Goal: Task Accomplishment & Management: Manage account settings

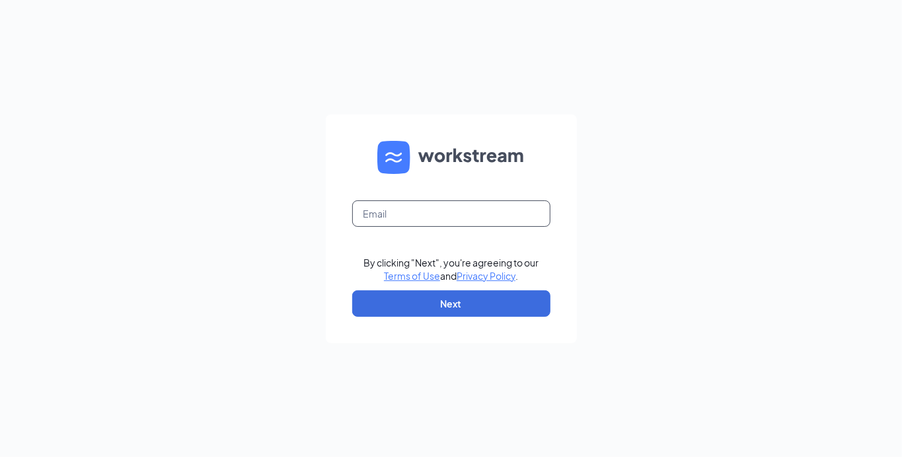
click at [498, 213] on input "text" at bounding box center [451, 213] width 198 height 26
type input "rickeycrowe0@gmail.com"
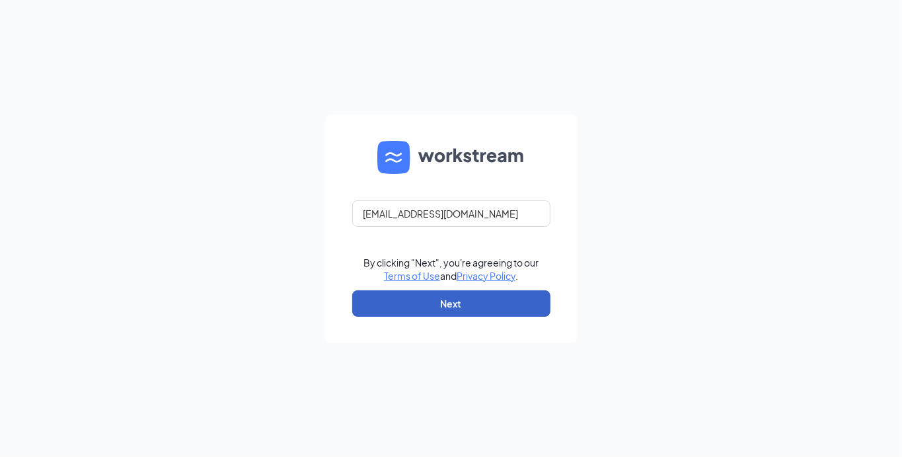
click at [494, 294] on button "Next" at bounding box center [451, 303] width 198 height 26
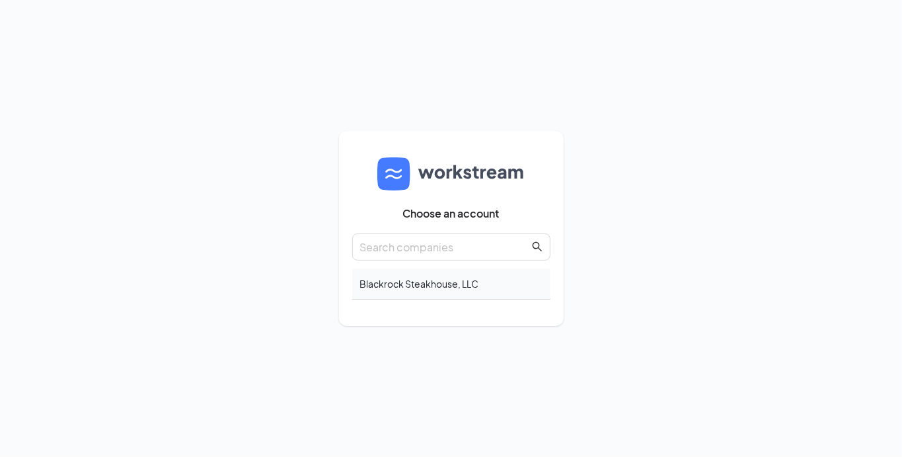
click at [413, 282] on div "Blackrock Steakhouse, LLC" at bounding box center [451, 283] width 198 height 31
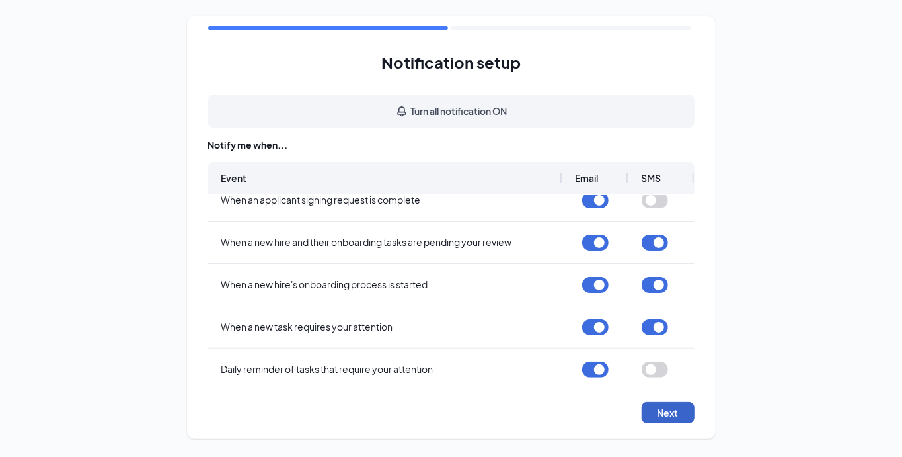
click at [664, 409] on button "Next" at bounding box center [668, 412] width 53 height 21
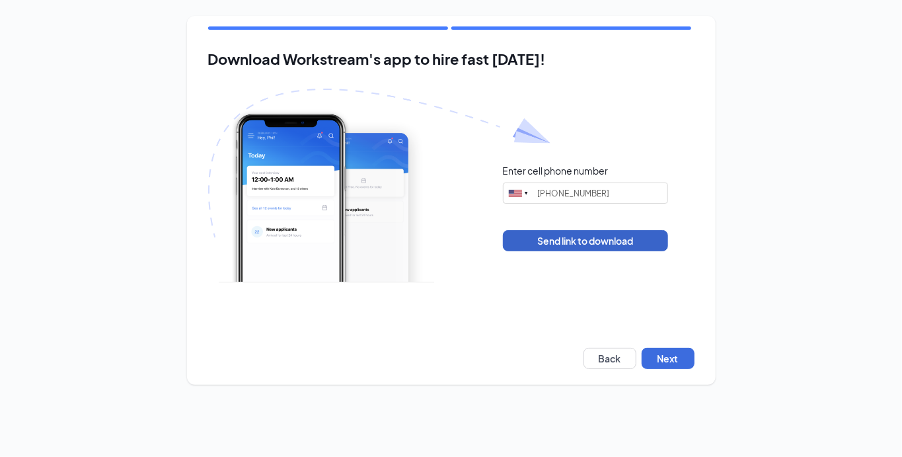
click at [603, 242] on button "Send link to download" at bounding box center [585, 240] width 165 height 21
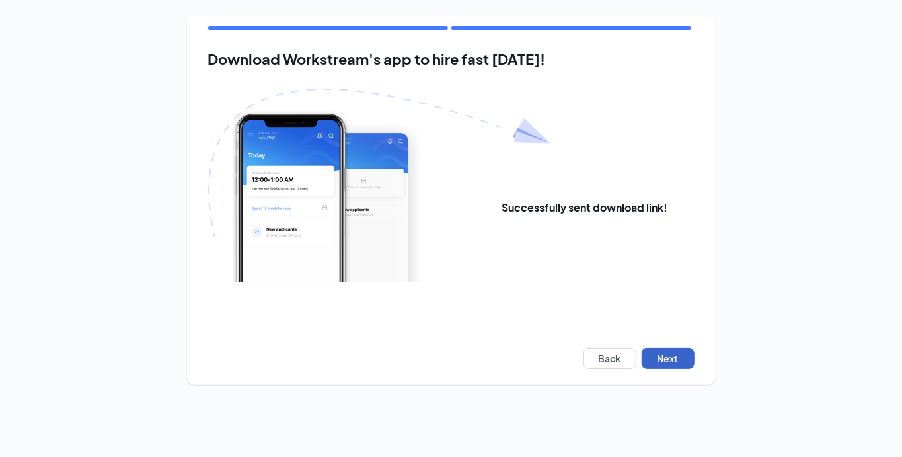
click at [663, 356] on button "Next" at bounding box center [668, 358] width 53 height 21
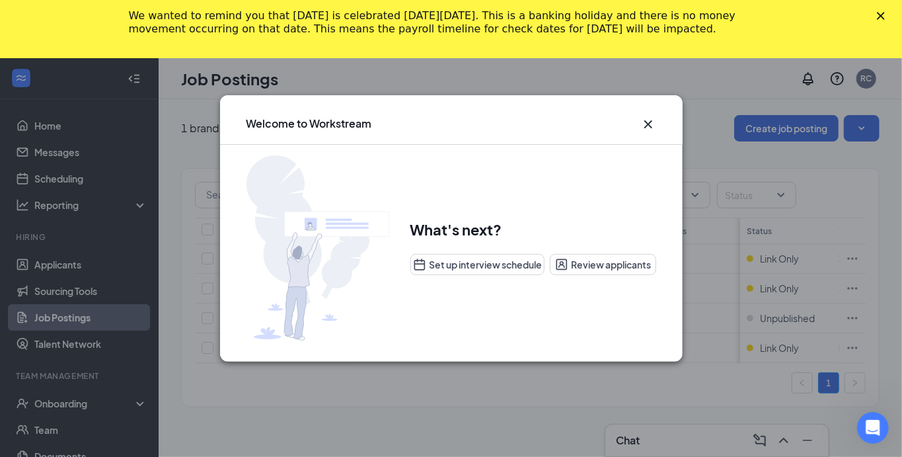
click at [650, 122] on icon "Cross" at bounding box center [648, 124] width 8 height 8
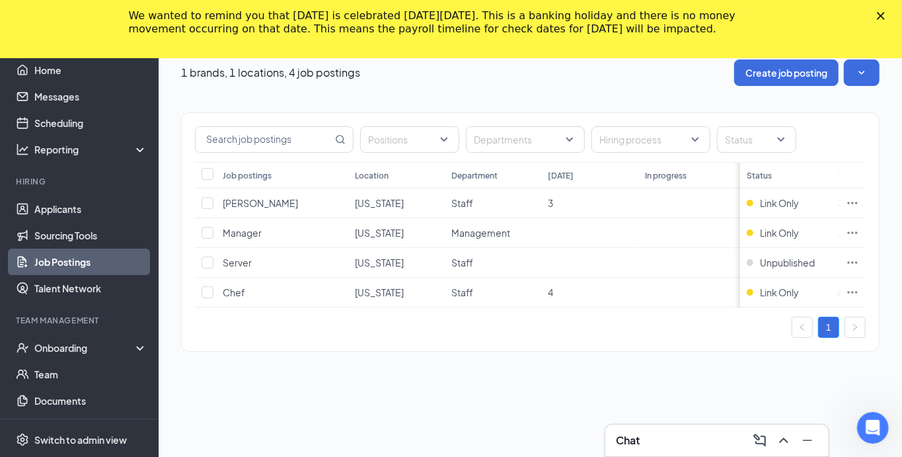
scroll to position [58, 0]
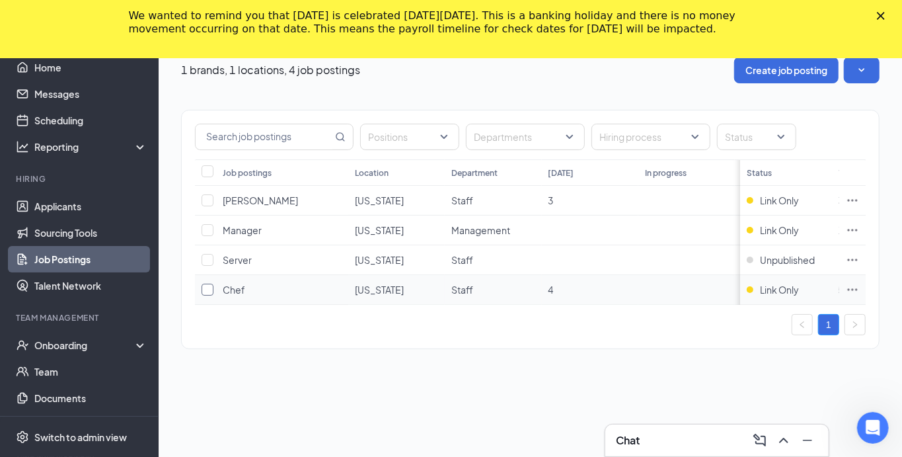
click at [208, 288] on input "checkbox" at bounding box center [208, 290] width 12 height 12
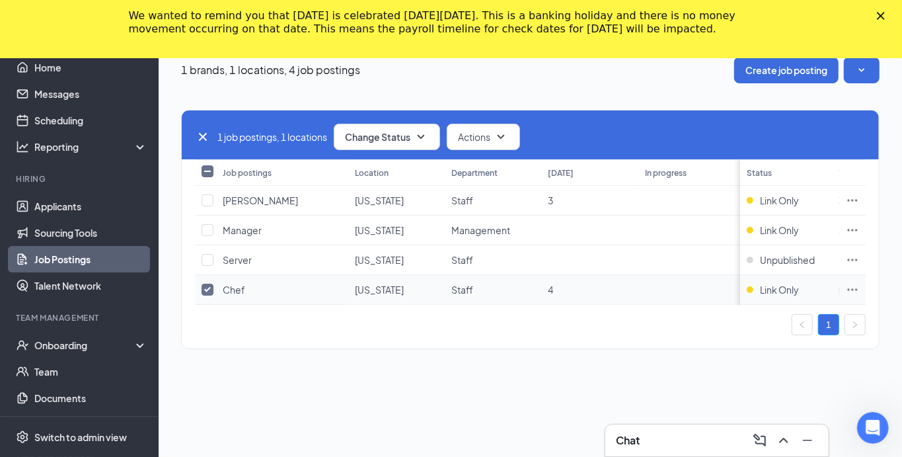
click at [210, 290] on input "checkbox" at bounding box center [208, 290] width 12 height 12
checkbox input "false"
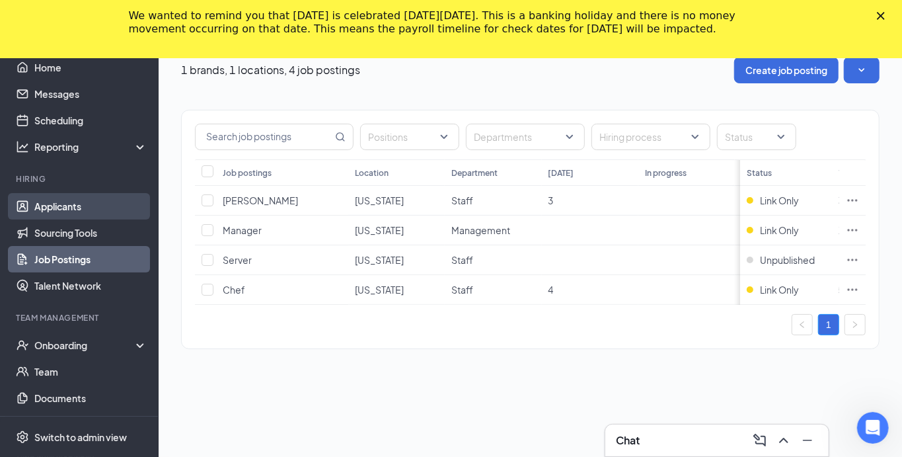
click at [66, 204] on link "Applicants" at bounding box center [90, 206] width 113 height 26
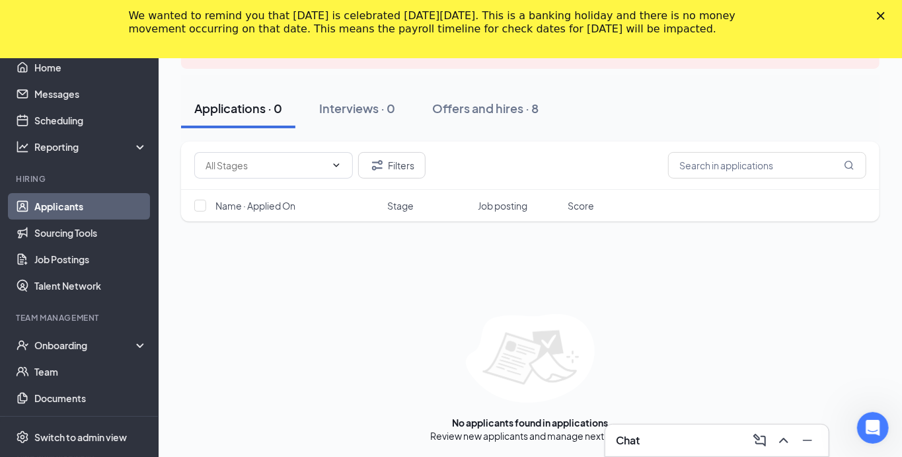
scroll to position [143, 0]
click at [50, 262] on link "Job Postings" at bounding box center [90, 259] width 113 height 26
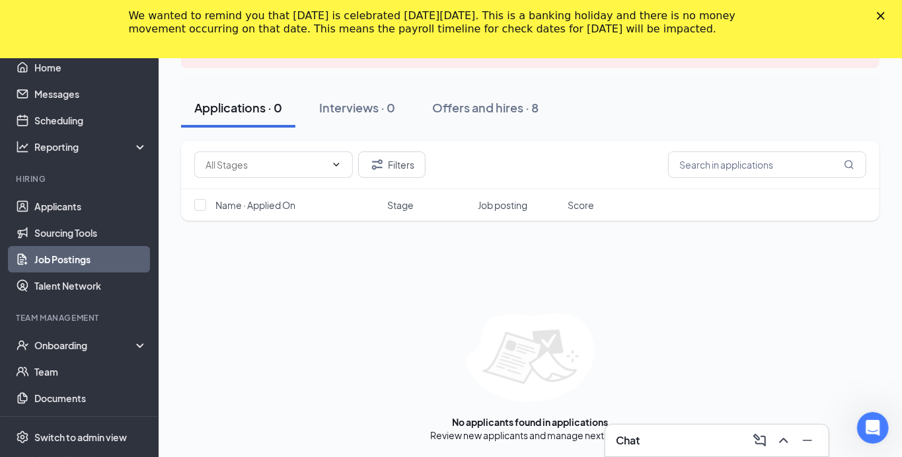
scroll to position [58, 0]
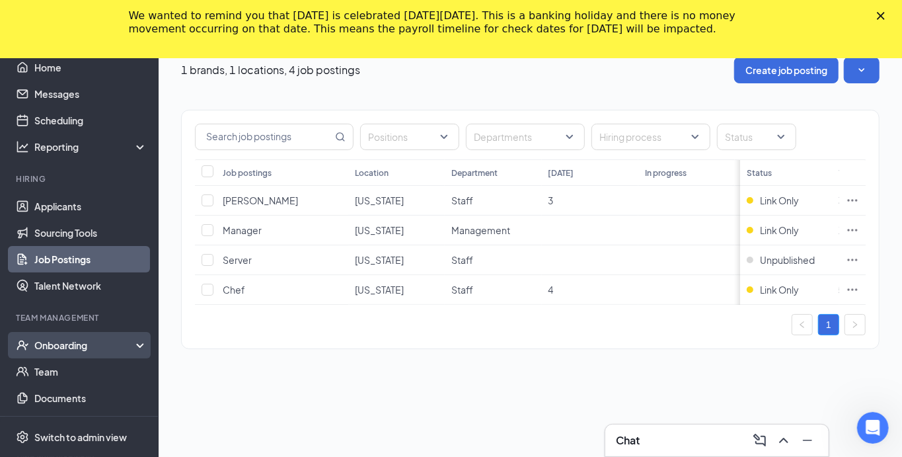
click at [147, 348] on div "Onboarding" at bounding box center [79, 345] width 159 height 26
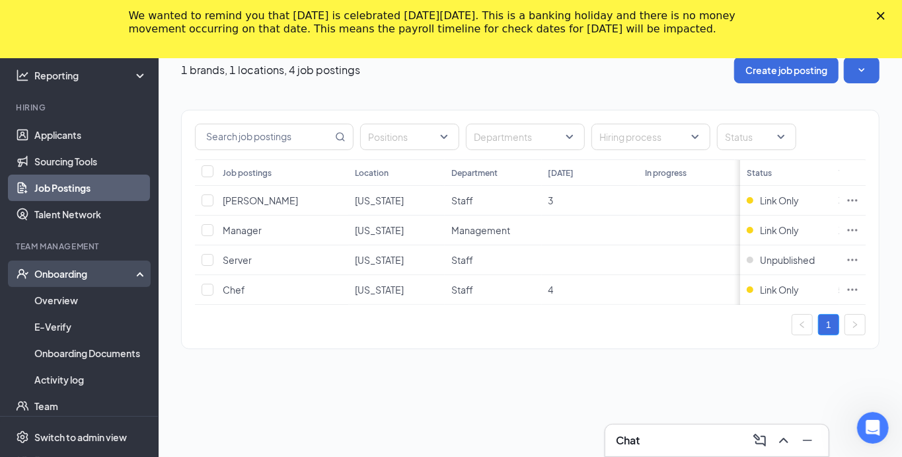
scroll to position [77, 0]
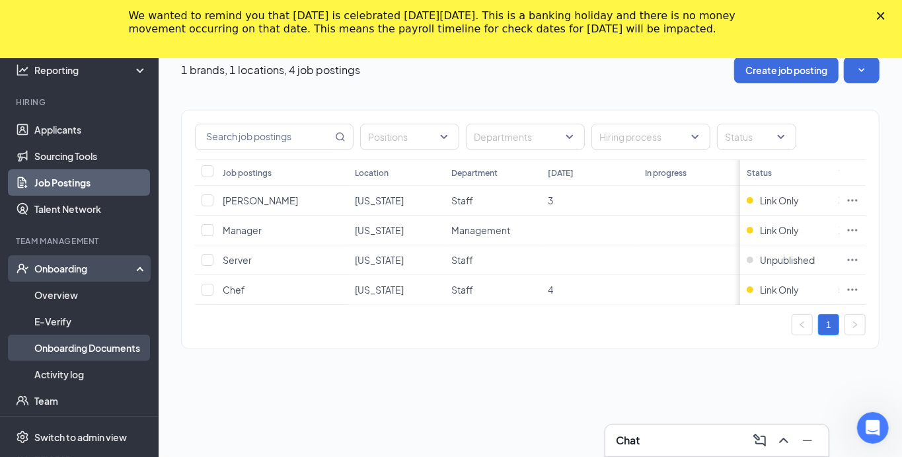
click at [120, 349] on link "Onboarding Documents" at bounding box center [90, 347] width 113 height 26
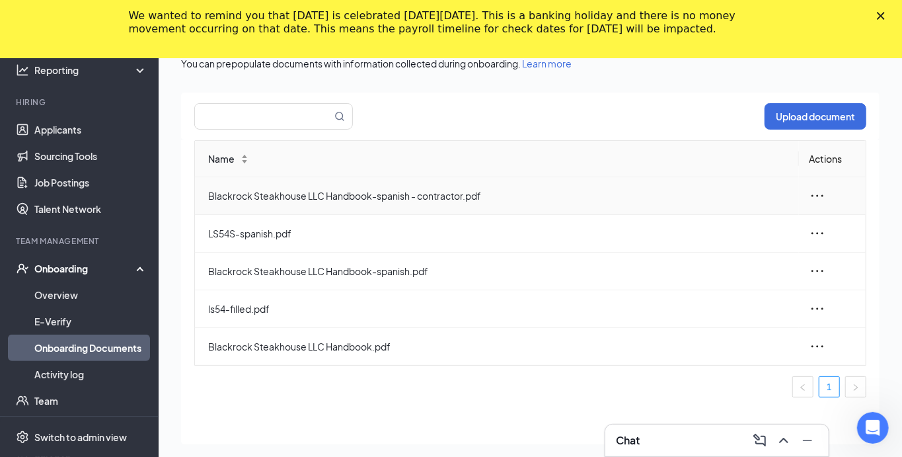
click at [816, 193] on icon "ellipsis" at bounding box center [818, 196] width 16 height 16
click at [744, 223] on div "View and download" at bounding box center [746, 225] width 143 height 16
click at [820, 338] on icon "ellipsis" at bounding box center [818, 346] width 16 height 16
click at [758, 368] on div "View and download" at bounding box center [746, 376] width 143 height 16
click at [818, 301] on icon "ellipsis" at bounding box center [818, 309] width 16 height 16
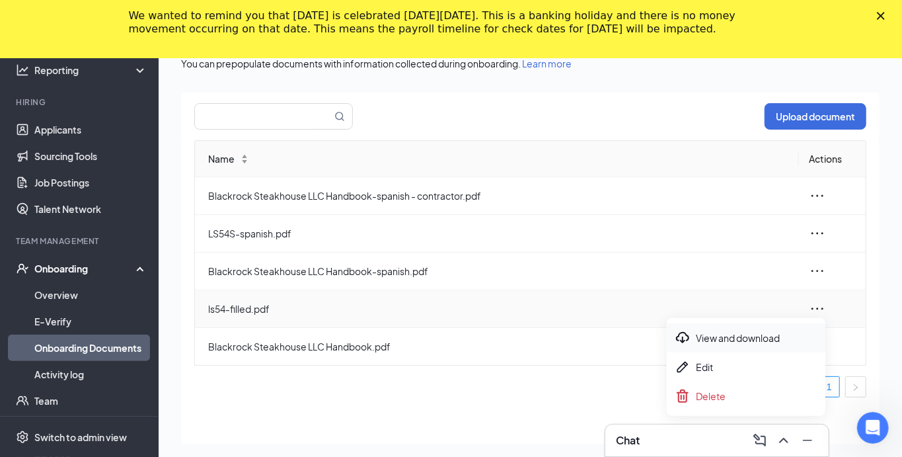
click at [765, 333] on div "View and download" at bounding box center [746, 338] width 143 height 16
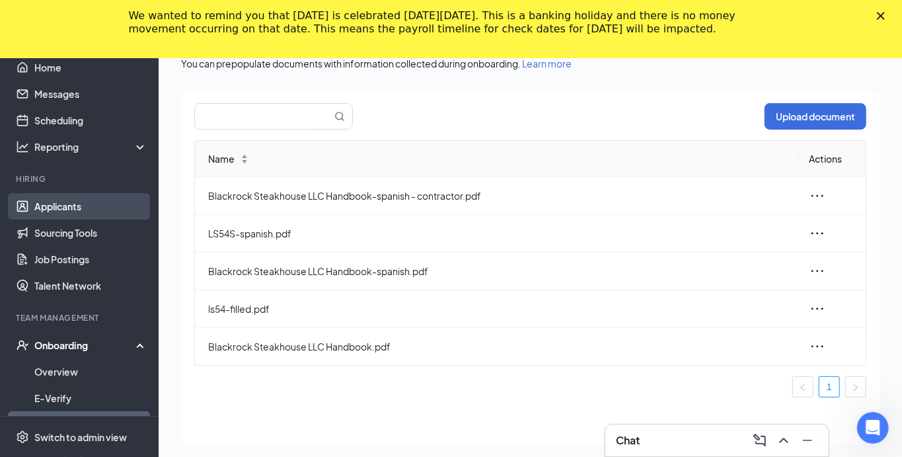
click at [44, 208] on link "Applicants" at bounding box center [90, 206] width 113 height 26
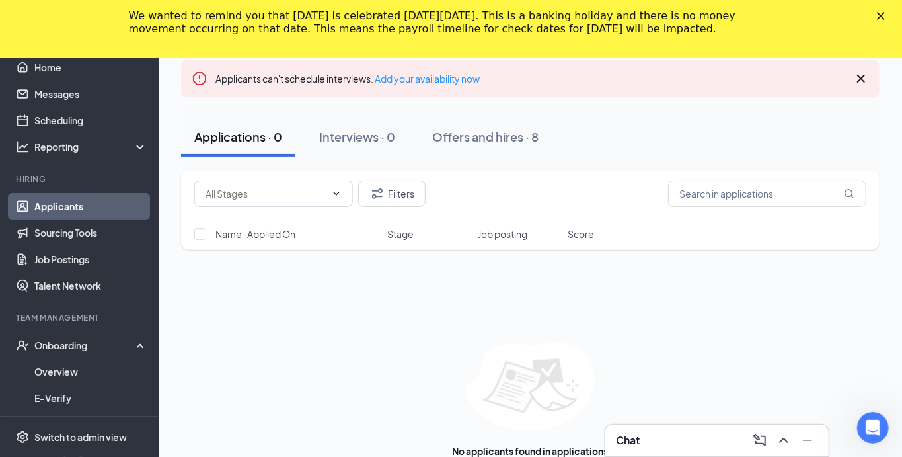
scroll to position [143, 0]
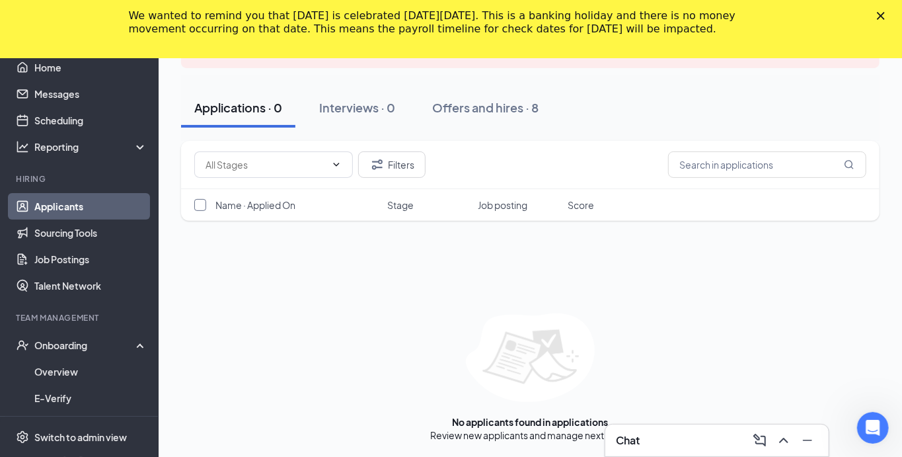
click at [204, 202] on input "checkbox" at bounding box center [200, 205] width 12 height 12
checkbox input "false"
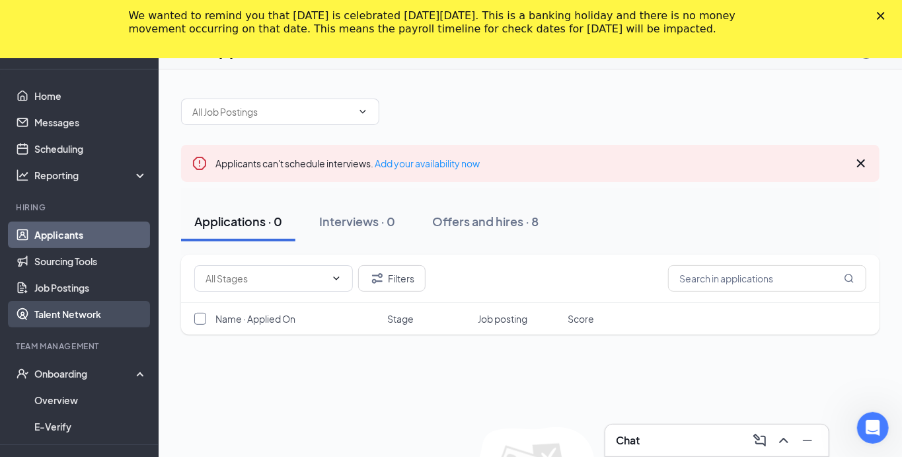
scroll to position [0, 0]
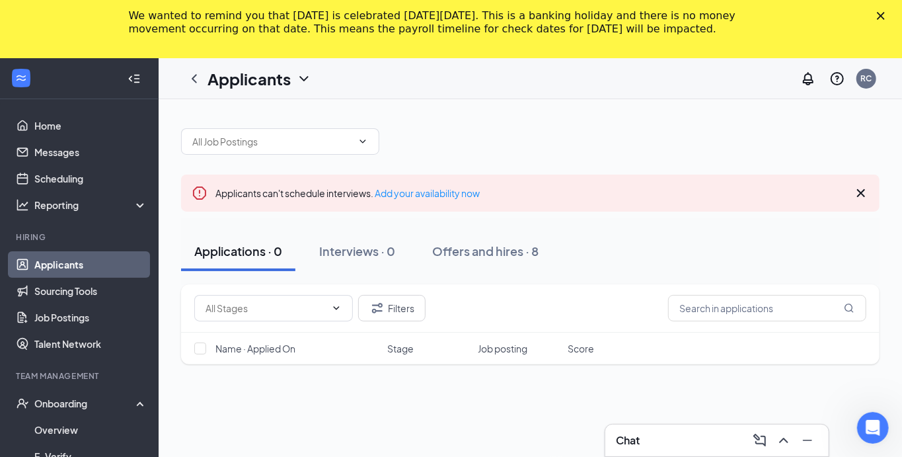
click at [882, 11] on div "We wanted to remind you that Labor Day is celebrated on Monday, September 1, 20…" at bounding box center [451, 22] width 902 height 34
click at [882, 14] on polygon "Close" at bounding box center [881, 16] width 8 height 8
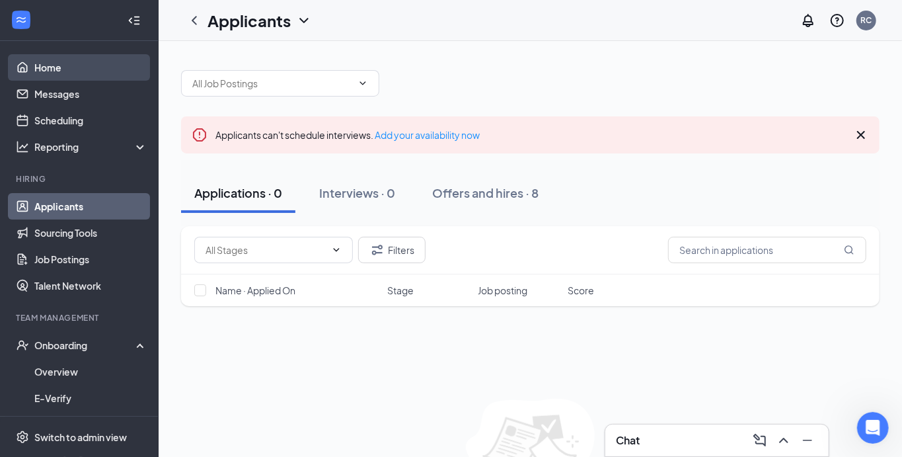
click at [61, 75] on link "Home" at bounding box center [90, 67] width 113 height 26
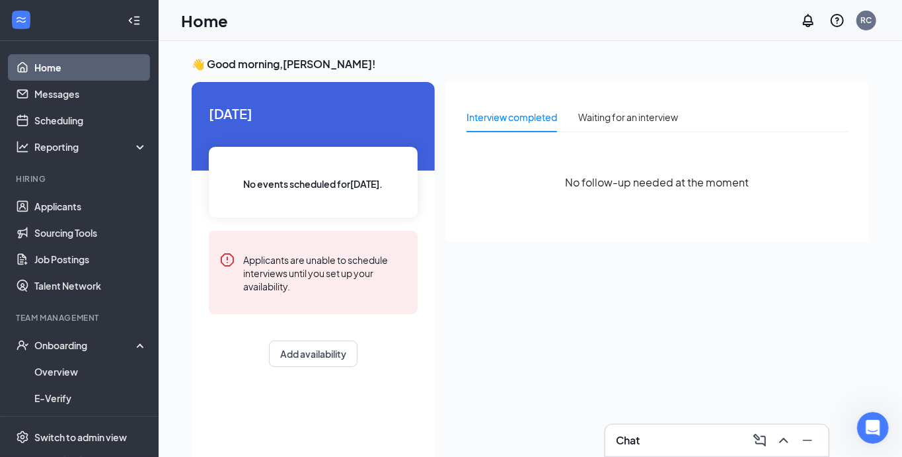
click at [142, 22] on div at bounding box center [134, 20] width 26 height 26
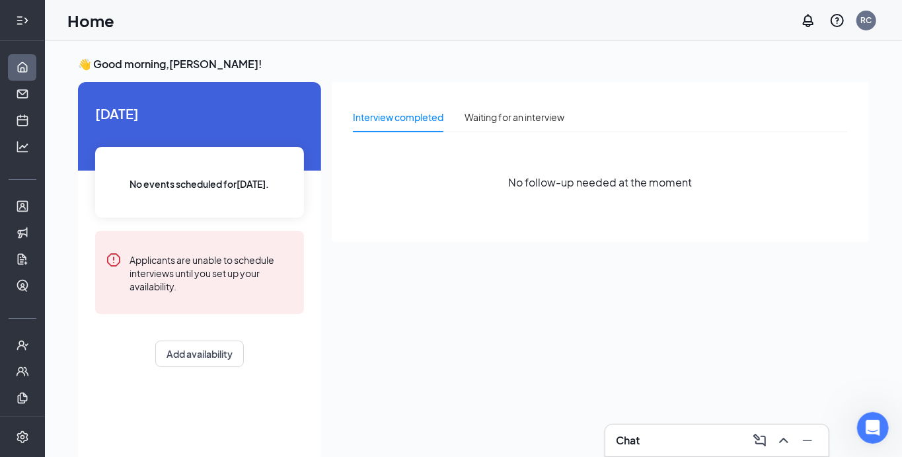
click at [27, 21] on icon "Expand" at bounding box center [22, 20] width 13 height 13
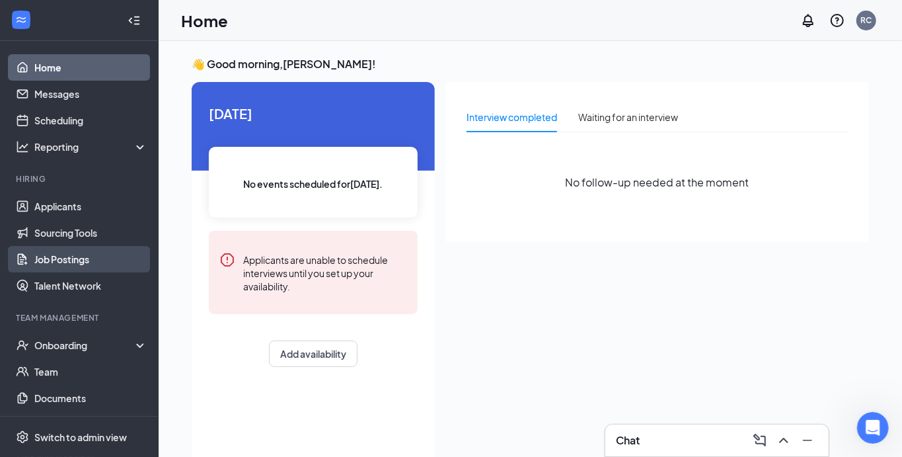
click at [80, 256] on link "Job Postings" at bounding box center [90, 259] width 113 height 26
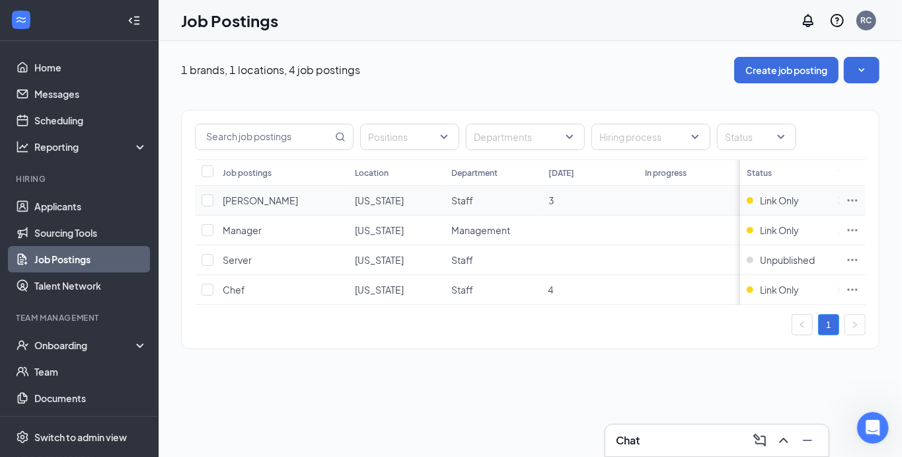
click at [857, 199] on icon "Ellipses" at bounding box center [853, 200] width 10 height 2
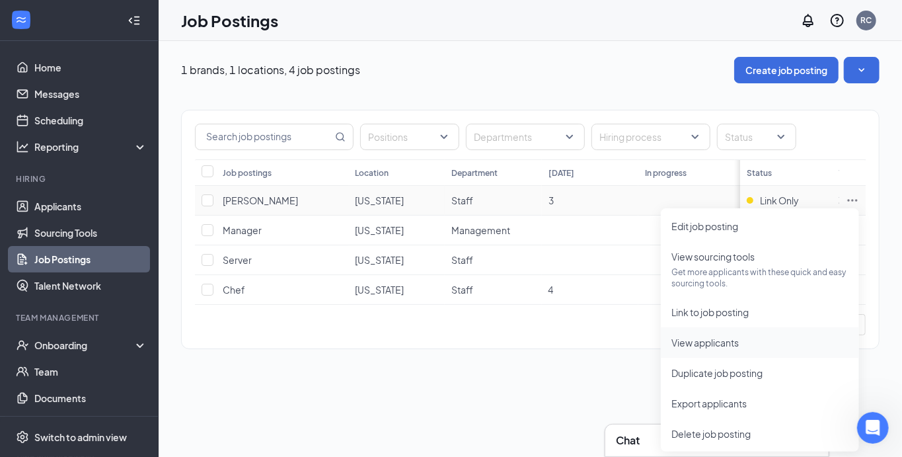
click at [689, 334] on li "View applicants" at bounding box center [760, 342] width 198 height 30
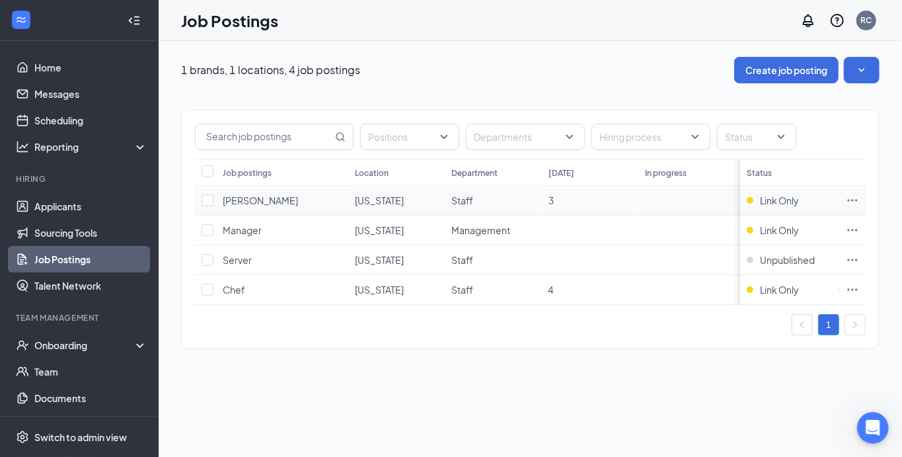
click at [854, 202] on icon "Ellipses" at bounding box center [852, 200] width 13 height 13
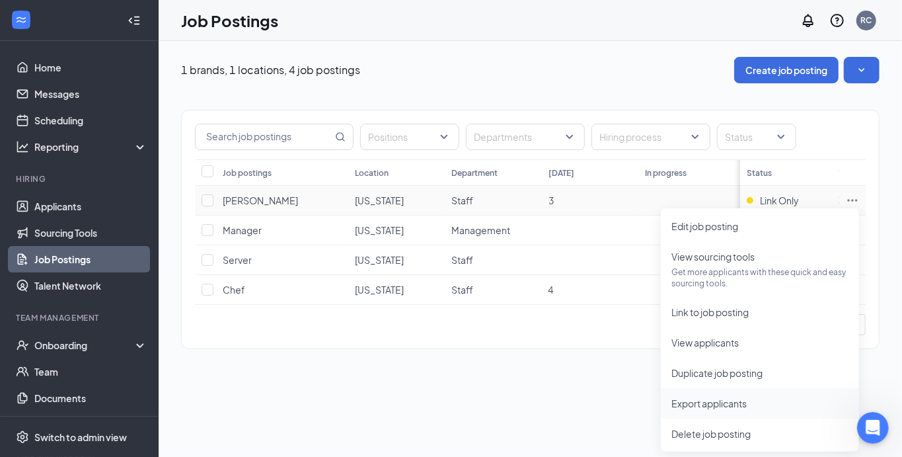
click at [727, 402] on span "Export applicants" at bounding box center [709, 403] width 75 height 12
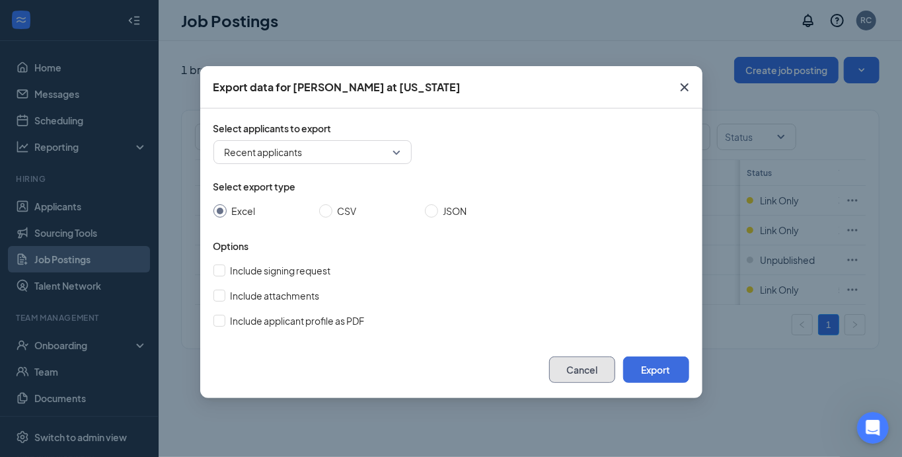
click at [585, 368] on button "Cancel" at bounding box center [582, 369] width 66 height 26
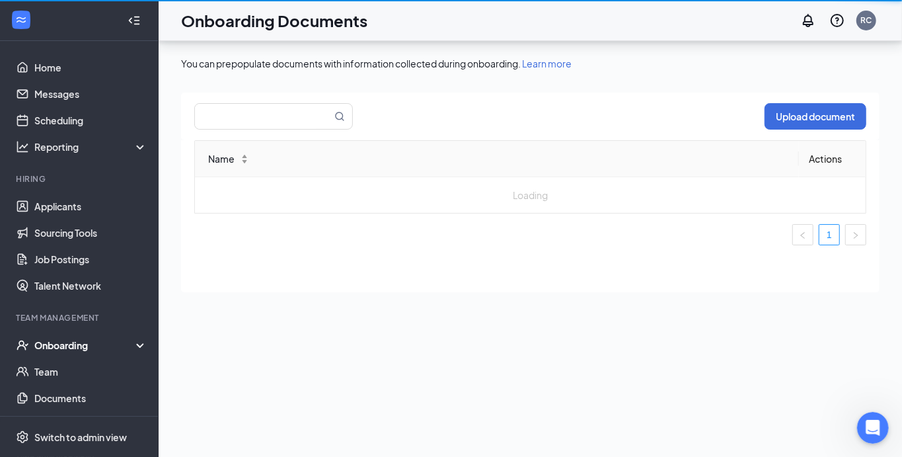
scroll to position [58, 0]
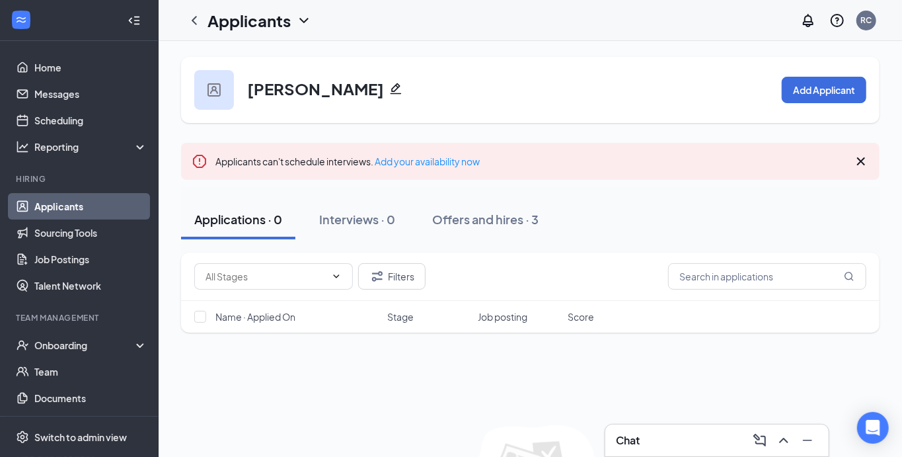
scroll to position [9, 0]
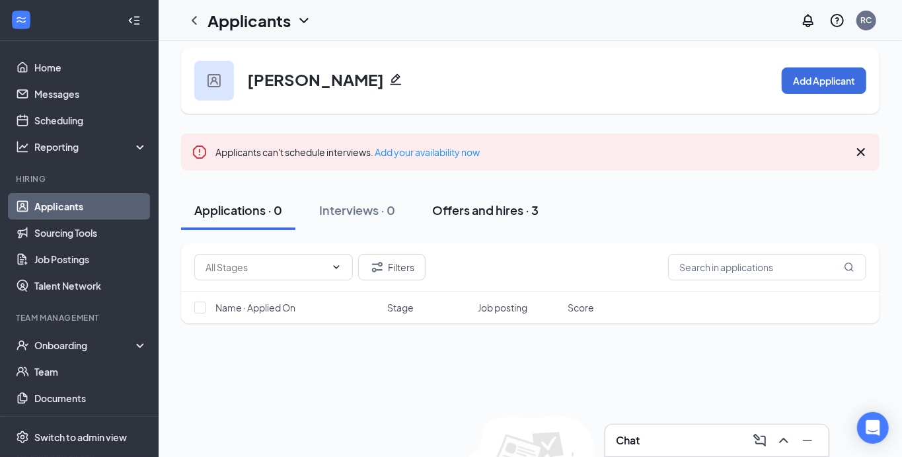
click at [516, 207] on div "Offers and hires · 3" at bounding box center [485, 210] width 106 height 17
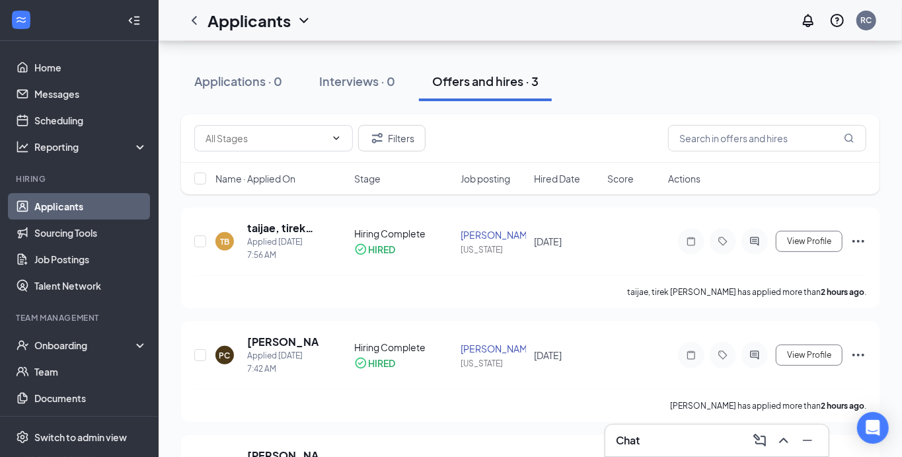
scroll to position [130, 0]
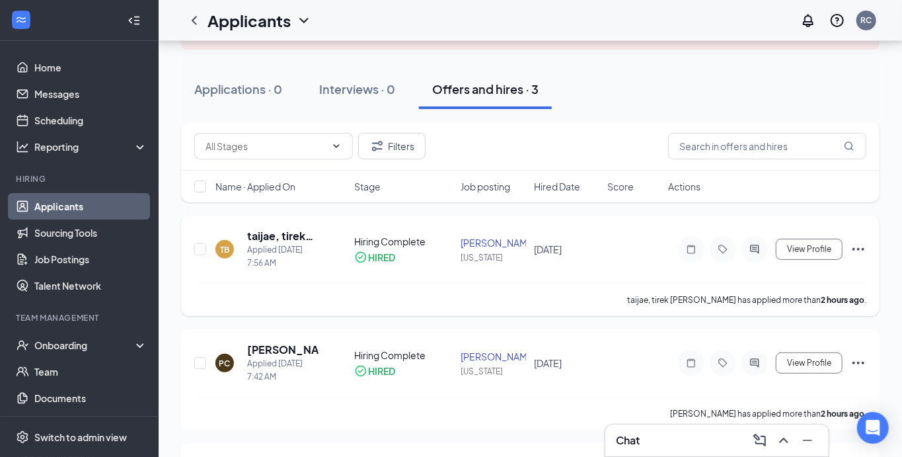
click at [859, 248] on icon "Ellipses" at bounding box center [859, 249] width 12 height 3
click at [815, 245] on span "View Profile" at bounding box center [809, 249] width 44 height 9
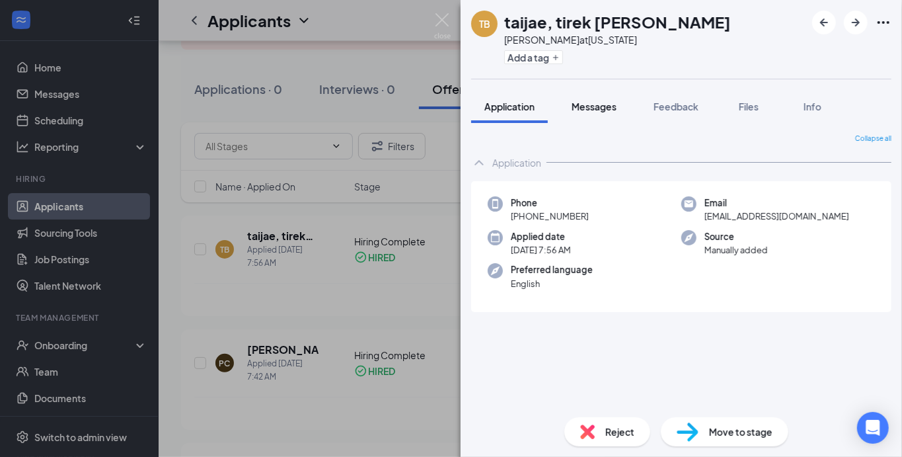
click at [588, 103] on span "Messages" at bounding box center [594, 106] width 45 height 12
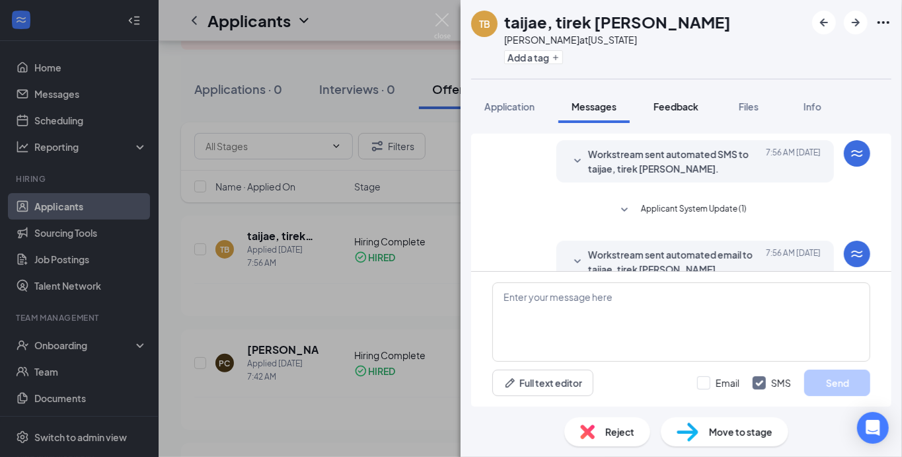
click at [672, 105] on span "Feedback" at bounding box center [676, 106] width 45 height 12
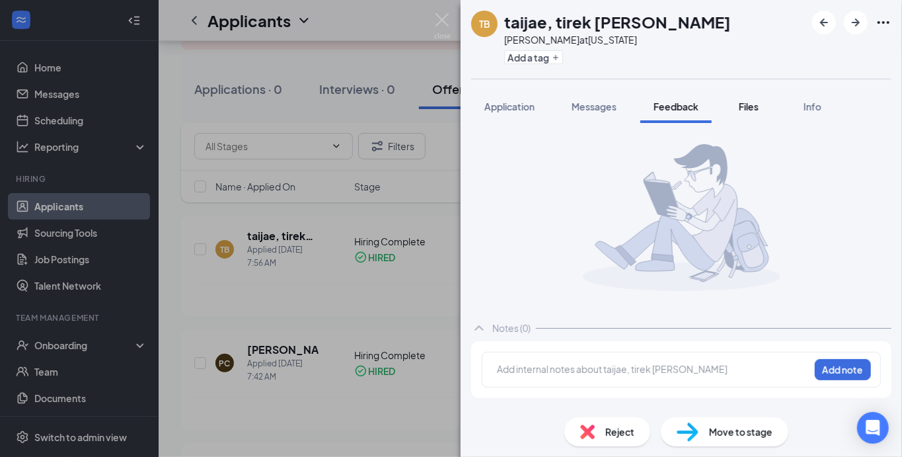
click at [749, 110] on span "Files" at bounding box center [749, 106] width 20 height 12
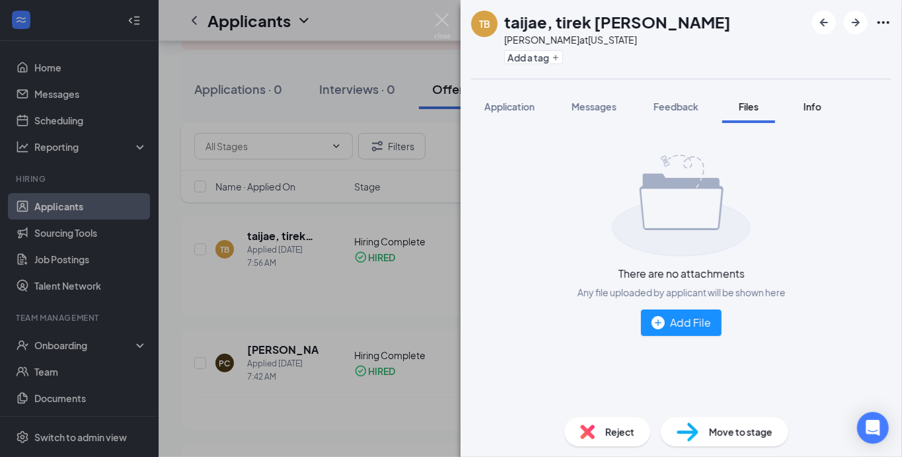
click at [813, 110] on span "Info" at bounding box center [813, 106] width 18 height 12
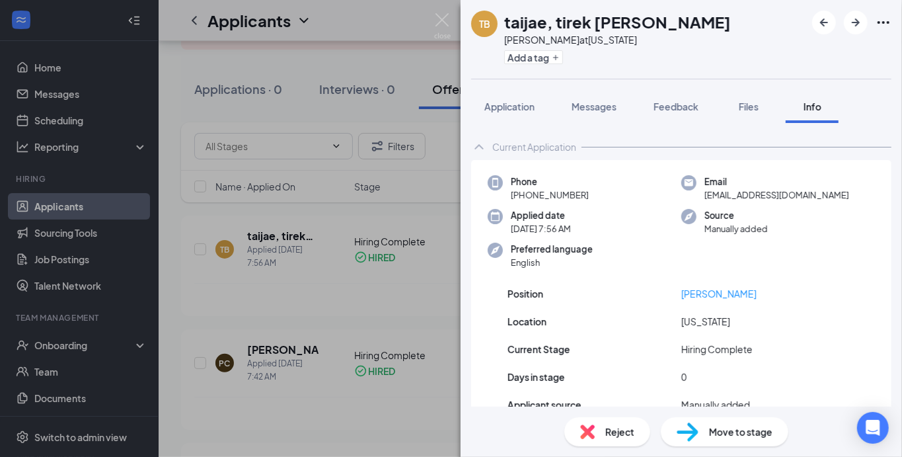
click at [280, 114] on div "TB taijae, tirek tremaine brown Busser at New York Add a tag Application Messag…" at bounding box center [451, 228] width 902 height 457
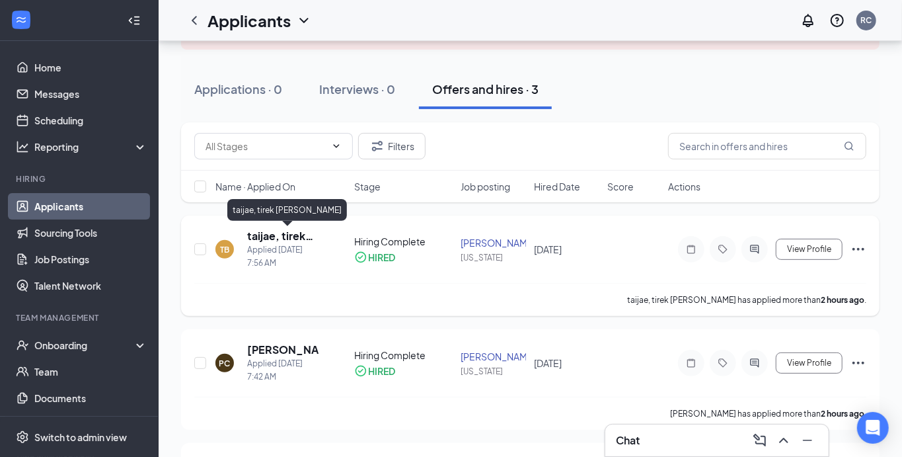
click at [276, 230] on h5 "taijae, tirek tremaine brown" at bounding box center [282, 236] width 71 height 15
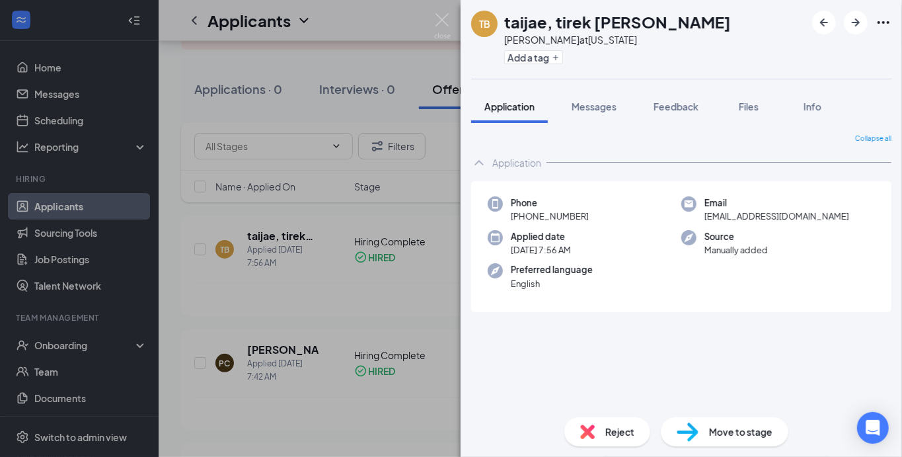
click at [757, 426] on span "Move to stage" at bounding box center [740, 431] width 63 height 15
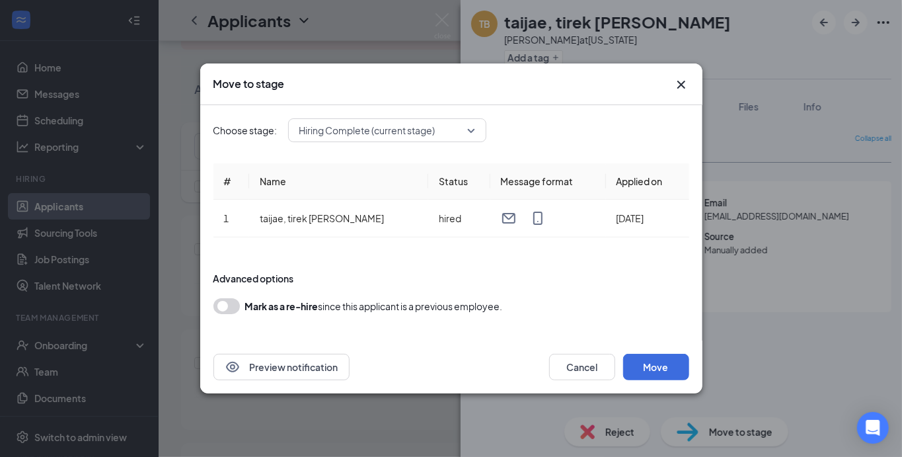
click at [473, 135] on span "Hiring Complete (current stage)" at bounding box center [387, 130] width 176 height 20
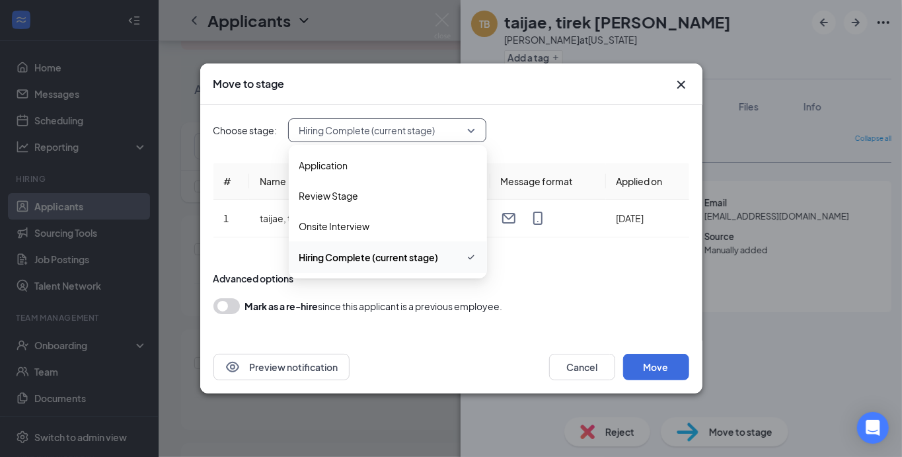
click at [473, 135] on span "Hiring Complete (current stage)" at bounding box center [387, 130] width 176 height 20
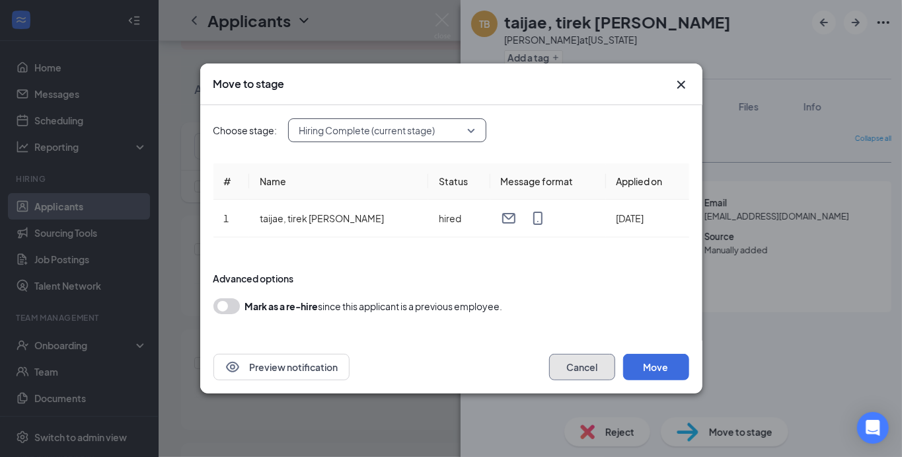
click at [581, 373] on button "Cancel" at bounding box center [582, 367] width 66 height 26
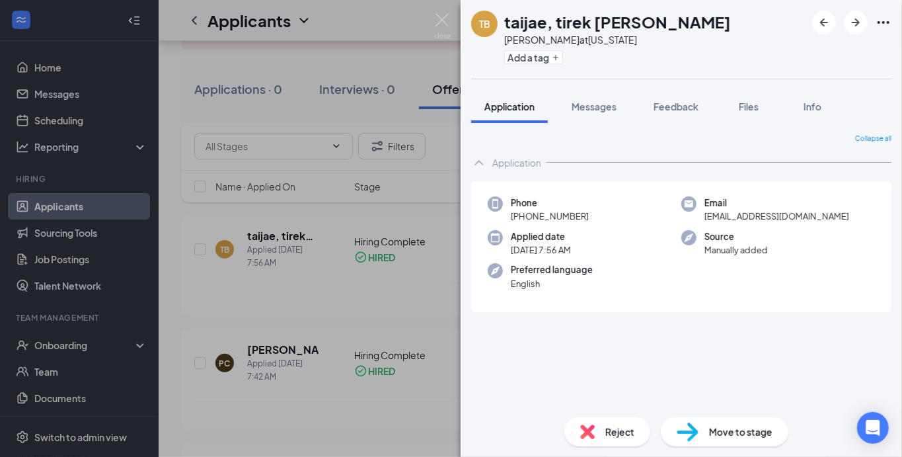
click at [437, 381] on div "TB taijae, tirek tremaine brown Busser at New York Add a tag Application Messag…" at bounding box center [451, 228] width 902 height 457
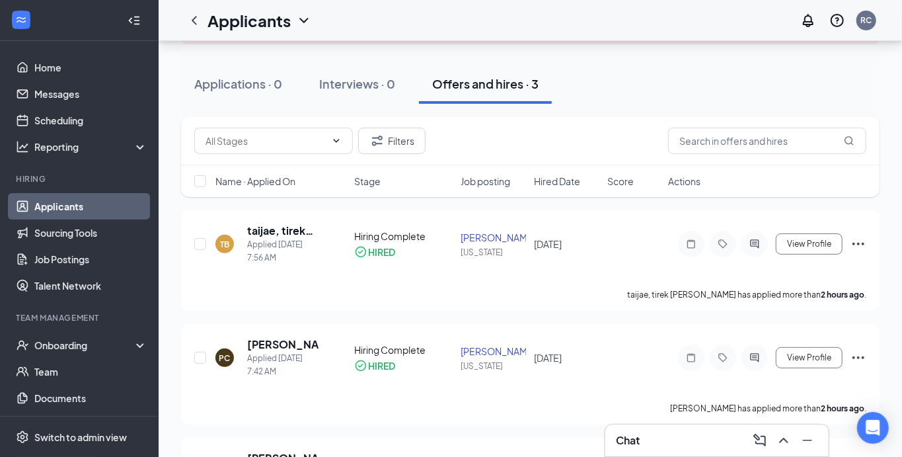
scroll to position [106, 0]
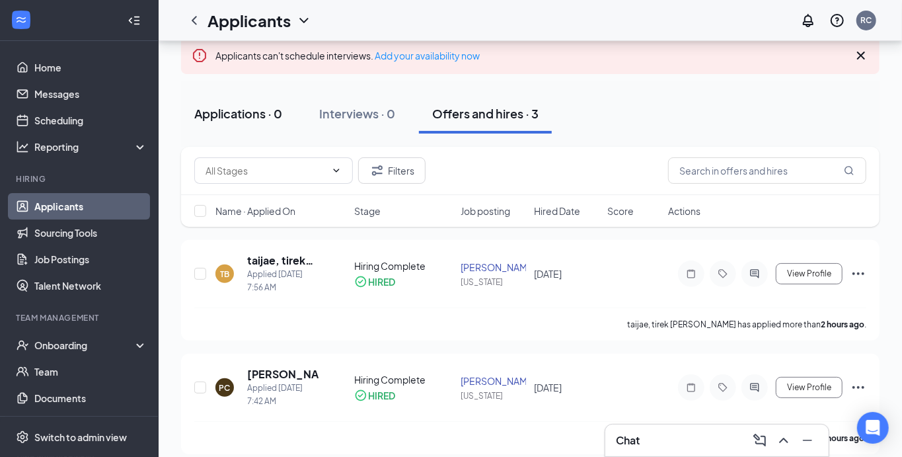
click at [265, 108] on div "Applications · 0" at bounding box center [238, 113] width 88 height 17
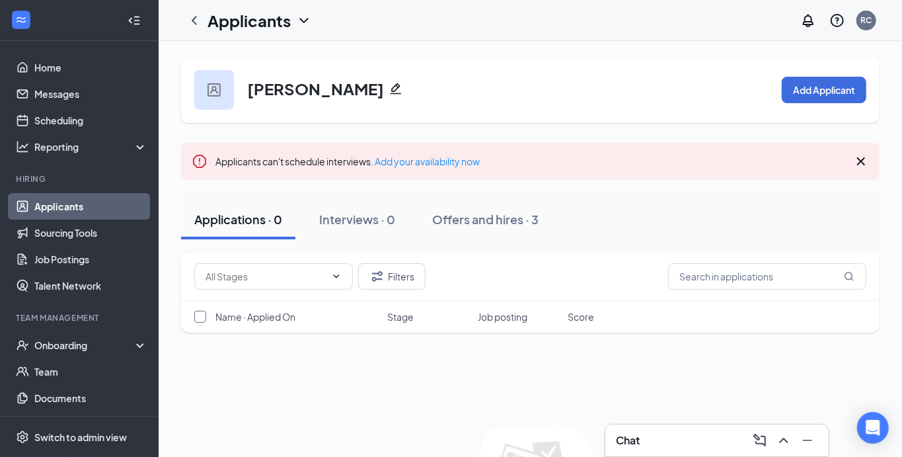
click at [202, 315] on input "checkbox" at bounding box center [200, 317] width 12 height 12
checkbox input "false"
click at [237, 314] on span "Name · Applied On" at bounding box center [255, 316] width 80 height 13
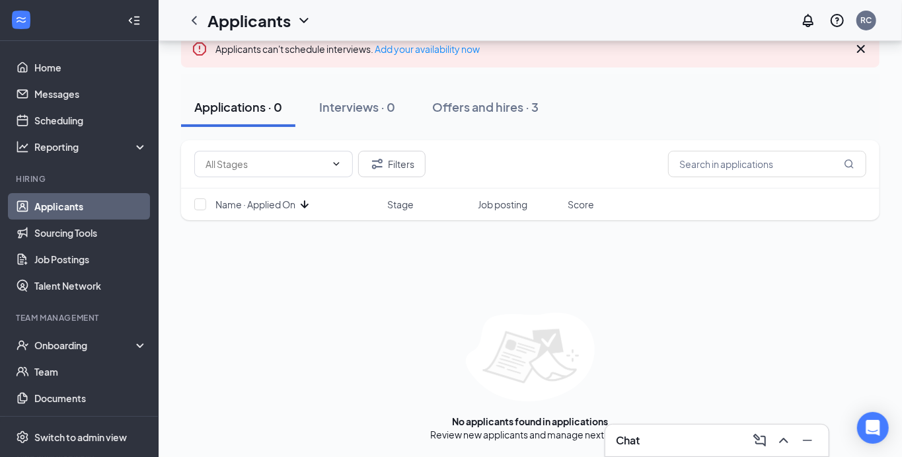
scroll to position [112, 0]
click at [811, 441] on icon "Minimize" at bounding box center [808, 440] width 16 height 16
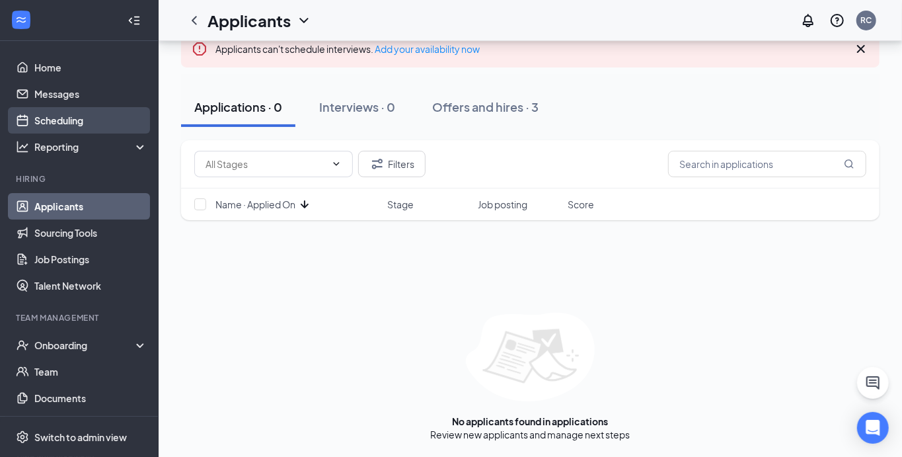
click at [54, 122] on link "Scheduling" at bounding box center [90, 120] width 113 height 26
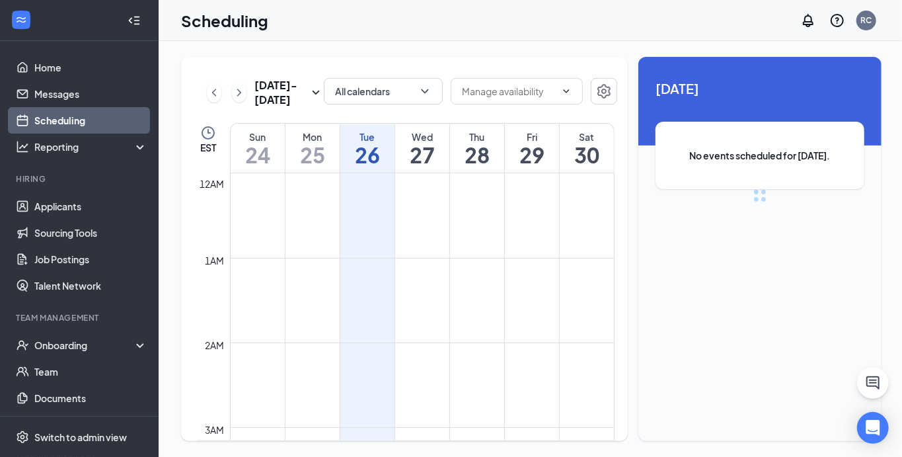
scroll to position [650, 0]
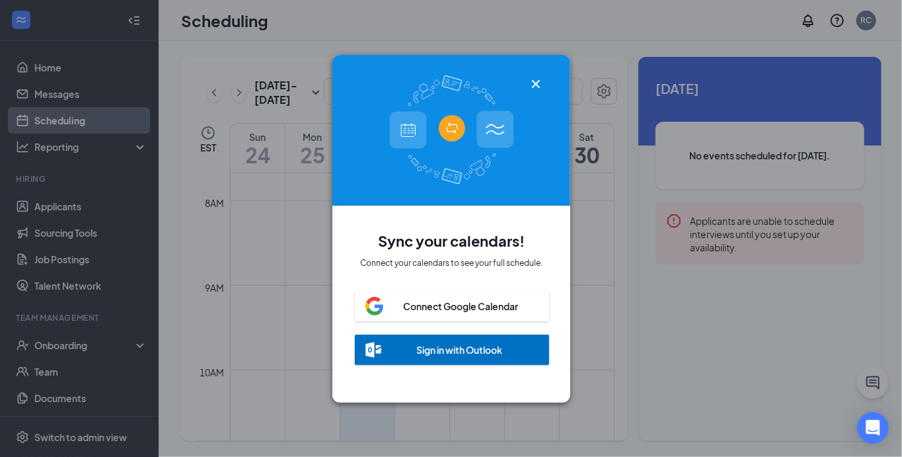
click at [539, 83] on icon "Cross" at bounding box center [536, 84] width 16 height 16
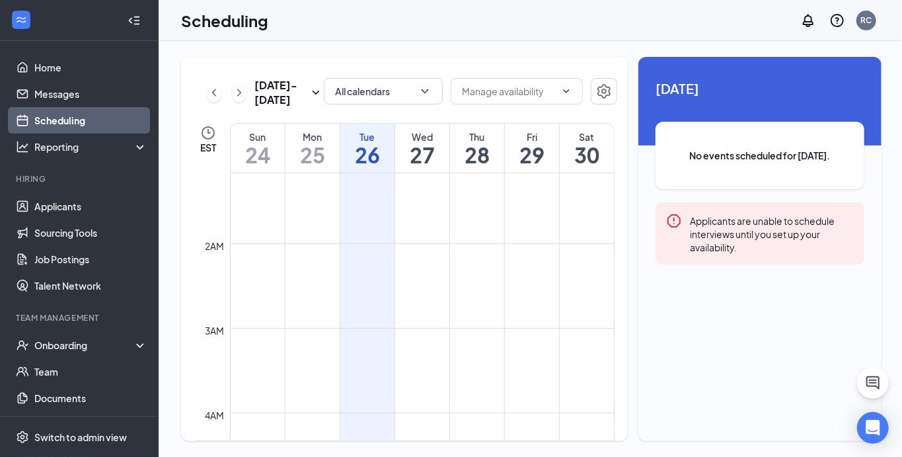
scroll to position [0, 0]
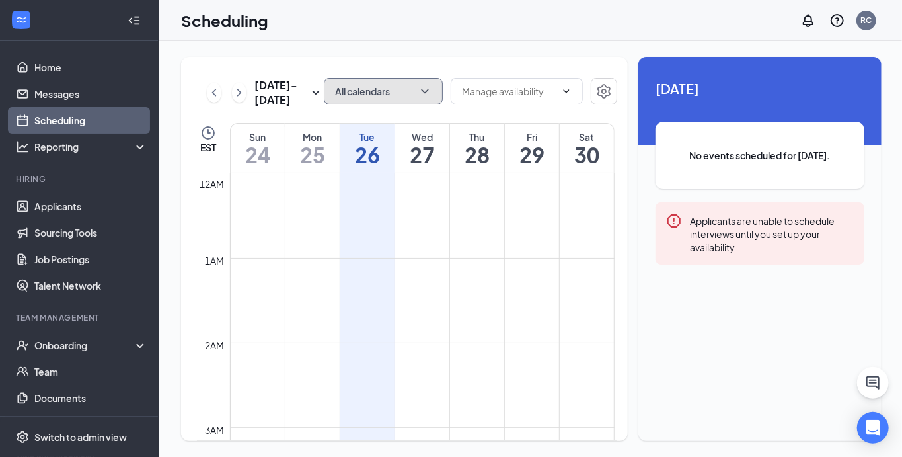
click at [423, 98] on button "All calendars" at bounding box center [383, 91] width 119 height 26
click at [565, 90] on icon "ChevronDown" at bounding box center [566, 91] width 11 height 11
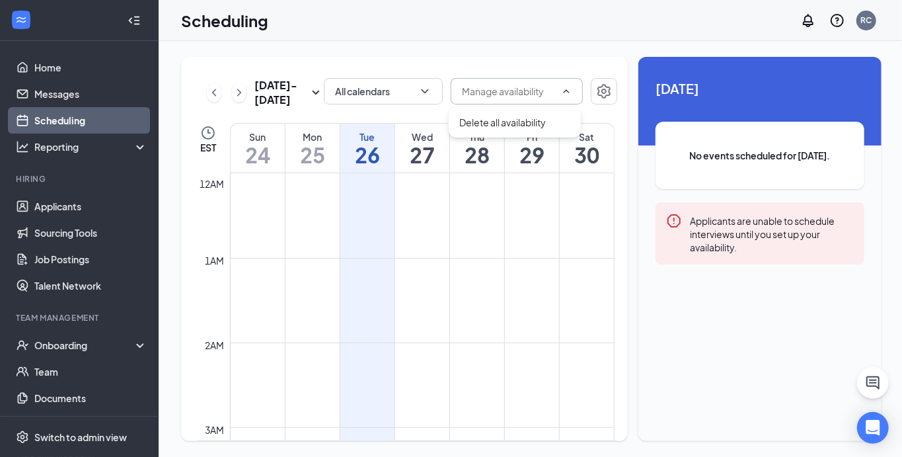
click at [565, 91] on icon "ChevronUp" at bounding box center [566, 91] width 11 height 11
click at [29, 20] on div at bounding box center [21, 21] width 24 height 24
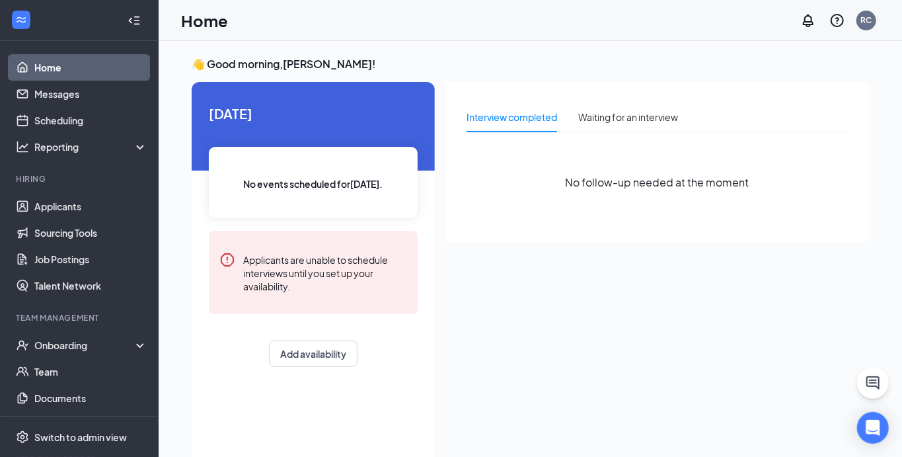
click at [136, 18] on icon "Collapse" at bounding box center [134, 20] width 13 height 13
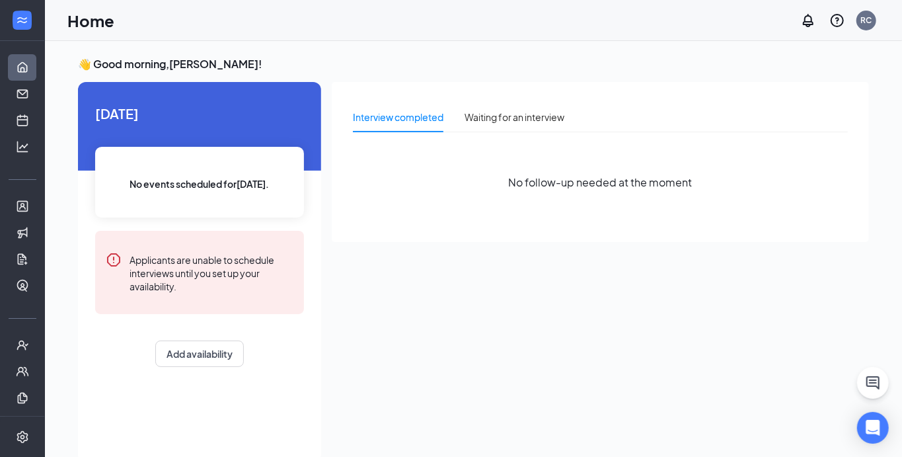
click at [35, 40] on div at bounding box center [22, 20] width 44 height 41
click at [34, 65] on link "Home" at bounding box center [40, 67] width 13 height 26
click at [17, 301] on ul "Home Messages Scheduling Hiring Applicants Sourcing Tools Job Postings Talent N…" at bounding box center [22, 271] width 44 height 461
click at [59, 304] on div "👋 Good morning, Rickey Crowe ! Today No events scheduled for today . Applicants…" at bounding box center [473, 263] width 857 height 444
click at [24, 22] on icon "Expand" at bounding box center [22, 20] width 13 height 13
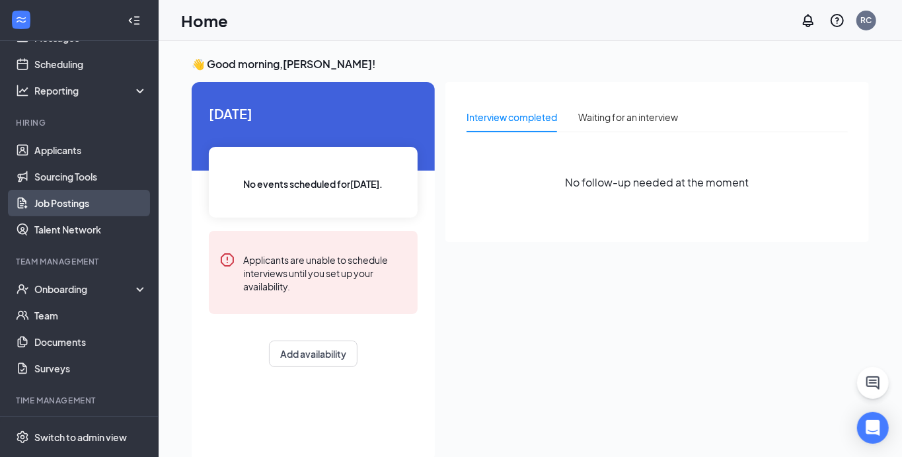
scroll to position [87, 0]
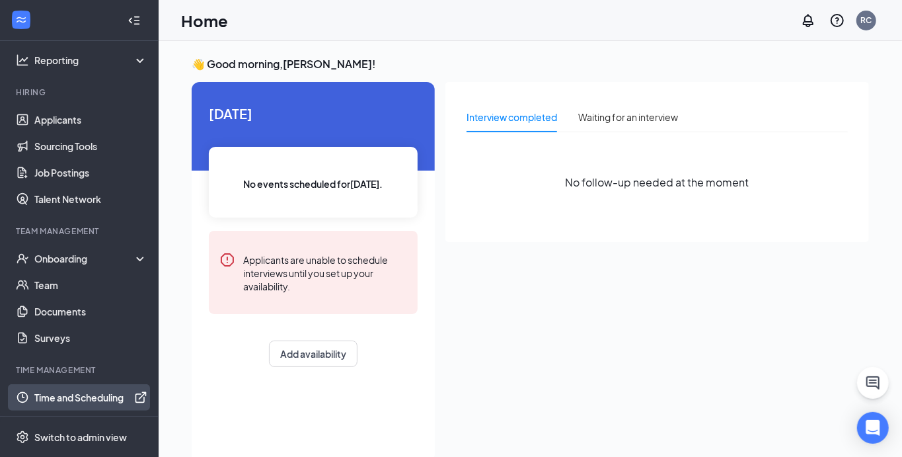
click at [89, 397] on link "Time and Scheduling" at bounding box center [90, 397] width 113 height 26
